Goal: Find specific page/section: Find specific page/section

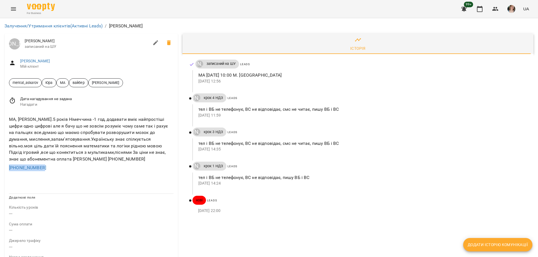
drag, startPoint x: 45, startPoint y: 169, endPoint x: 3, endPoint y: 171, distance: 41.6
click at [3, 171] on div "Юрій Тимочко Nataliya записаний на ШУ Nataliya Мій клієнт mental_askarov Юра МА…" at bounding box center [91, 247] width 178 height 431
copy link "+491701230887"
click at [118, 135] on div "МА, Анна Тамко.5 років Німеччина -1 год, додавати вміє найпростіші цифри одно ц…" at bounding box center [91, 139] width 167 height 48
